Goal: Go to known website: Go to known website

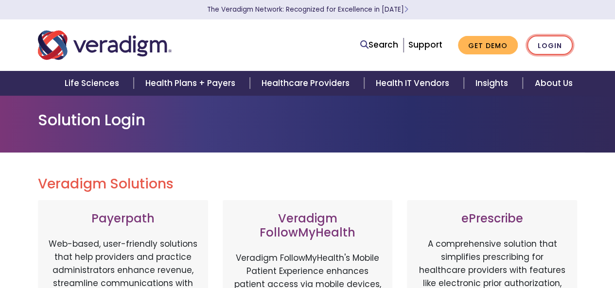
click at [540, 38] on link "Login" at bounding box center [550, 45] width 46 height 20
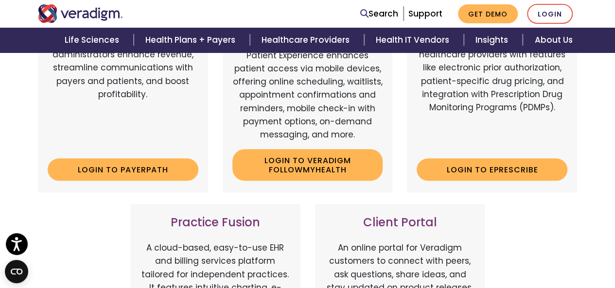
scroll to position [49, 0]
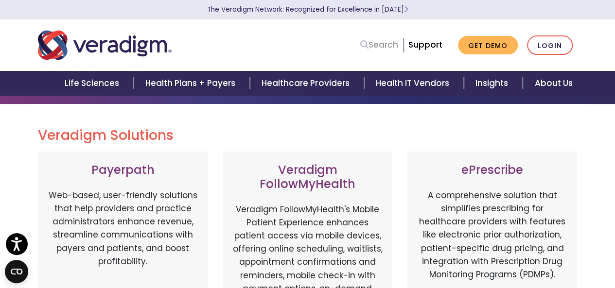
click at [362, 46] on icon at bounding box center [364, 44] width 8 height 8
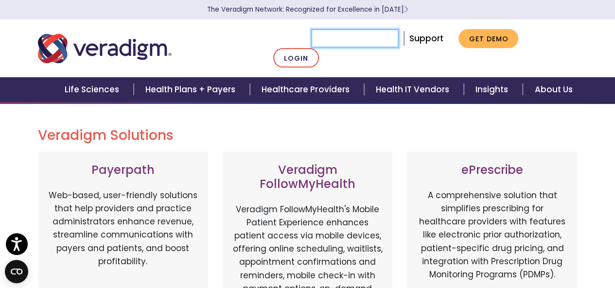
click at [362, 46] on input "Search" at bounding box center [354, 38] width 87 height 18
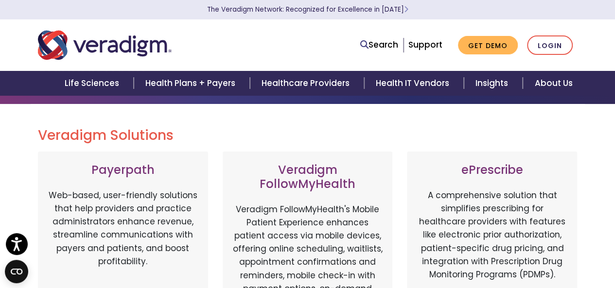
click at [458, 27] on nav "Search Support Get Demo Login" at bounding box center [307, 44] width 615 height 51
click at [555, 47] on link "Login" at bounding box center [550, 45] width 46 height 20
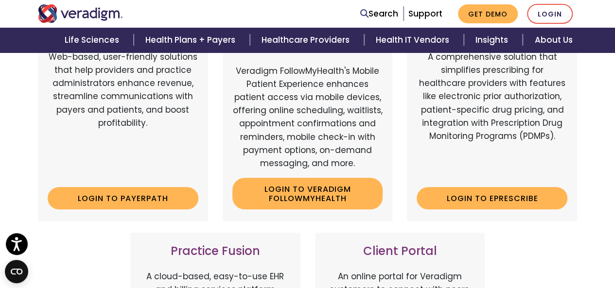
scroll to position [194, 0]
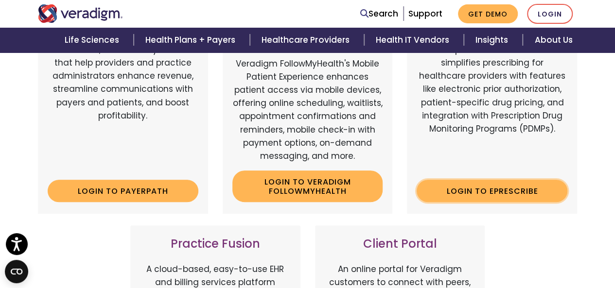
click at [493, 190] on link "Login to ePrescribe" at bounding box center [491, 191] width 151 height 22
